Goal: Task Accomplishment & Management: Manage account settings

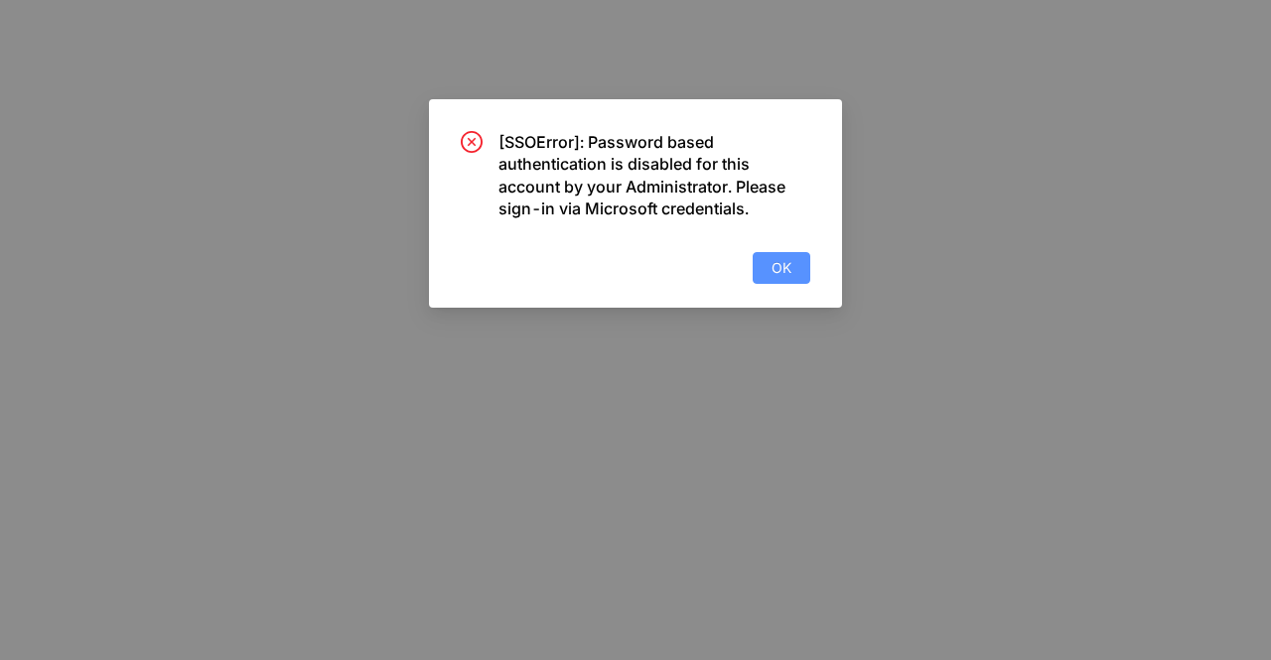
click at [788, 257] on span "OK" at bounding box center [781, 268] width 20 height 22
